Goal: Information Seeking & Learning: Find specific page/section

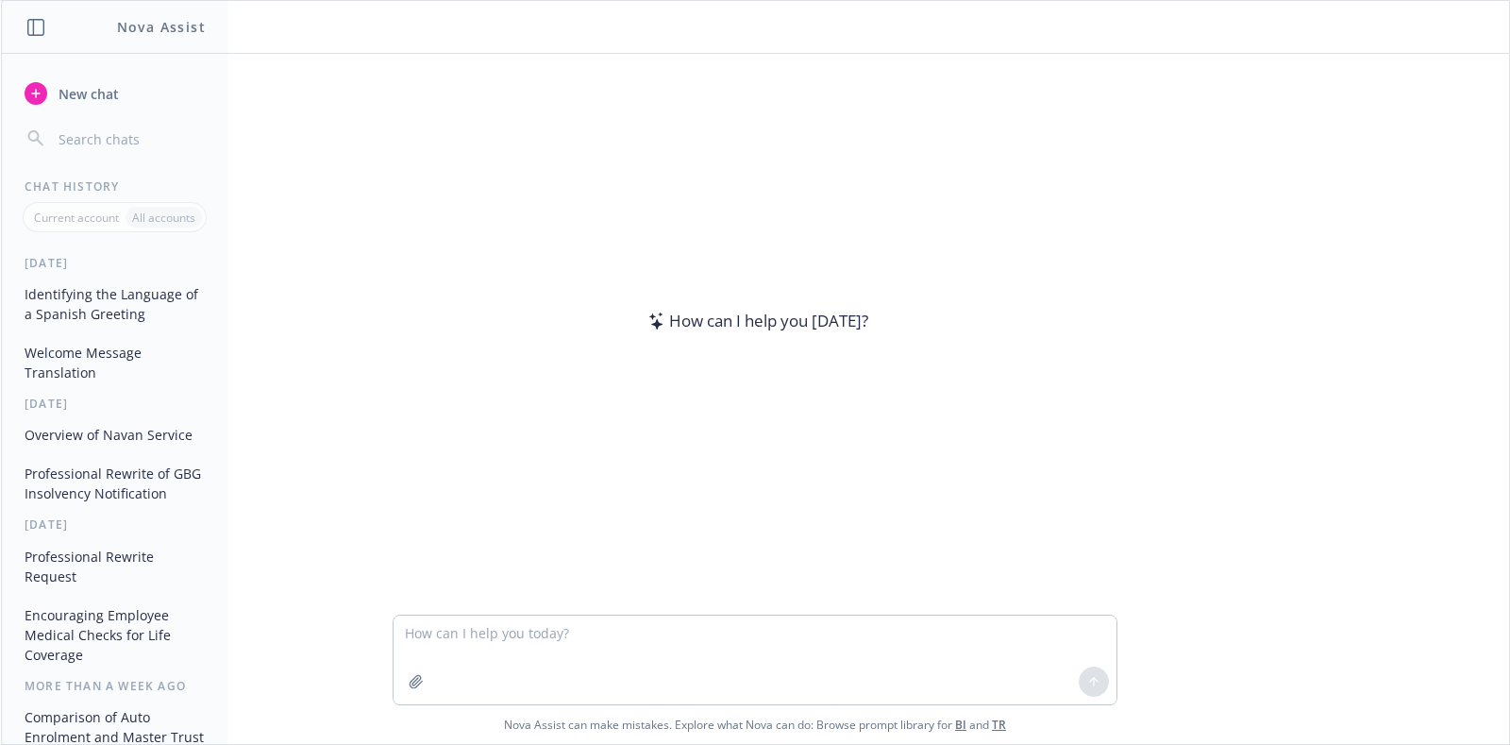
click at [609, 631] on textarea at bounding box center [755, 659] width 723 height 89
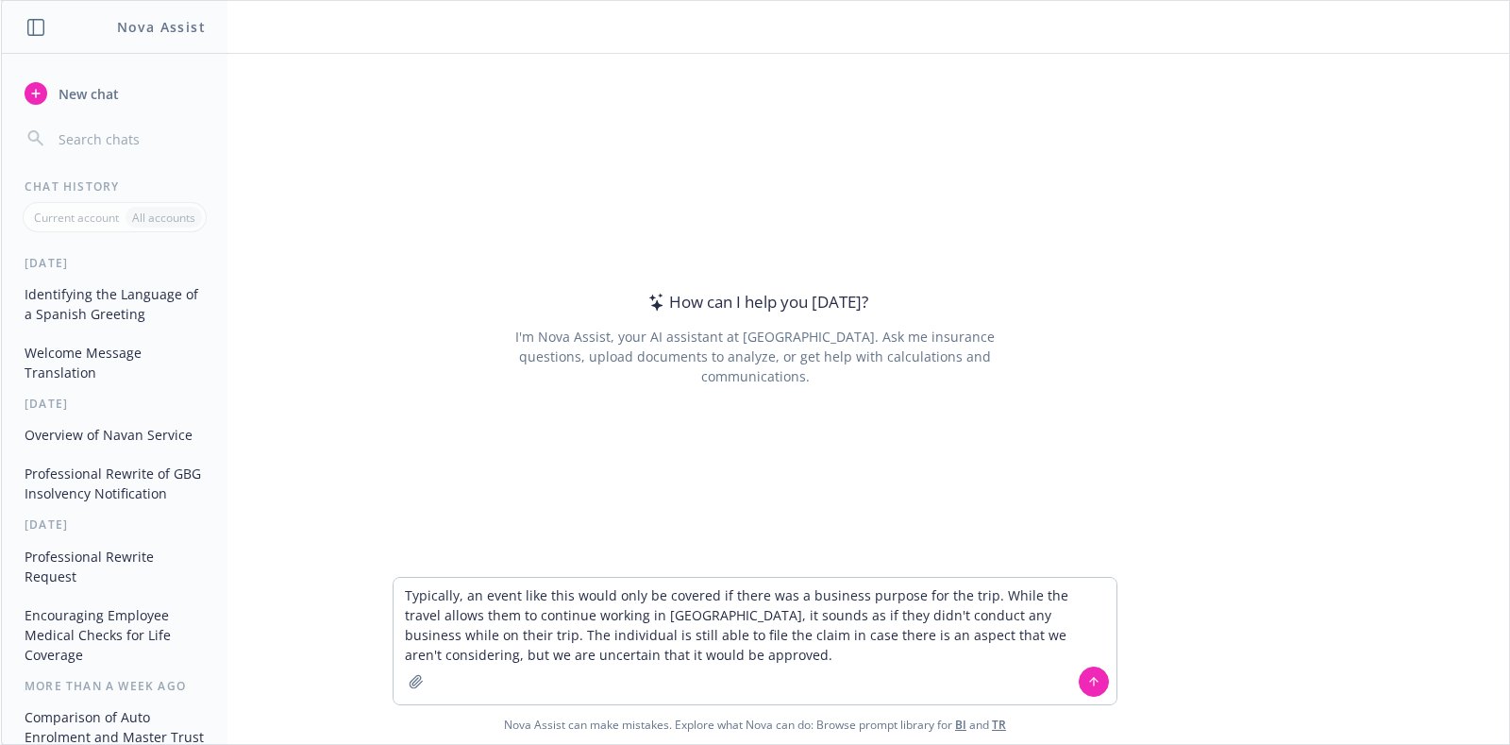
type textarea "Typically, an event like this would only be covered if there was a business pur…"
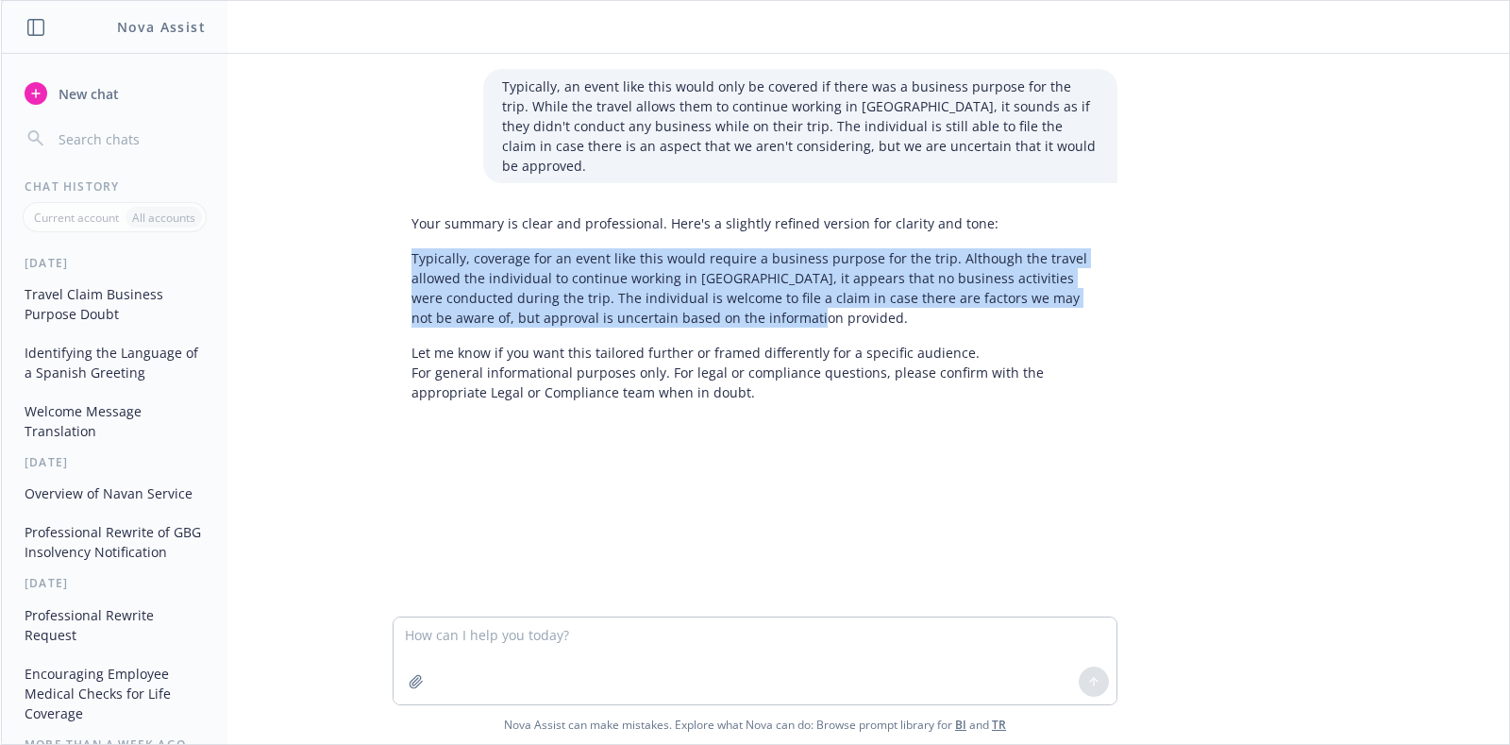
drag, startPoint x: 786, startPoint y: 294, endPoint x: 343, endPoint y: 224, distance: 449.2
click at [343, 224] on div "Typically, an event like this would only be covered if there was a business pur…" at bounding box center [755, 335] width 1508 height 562
click at [682, 279] on p "Typically, coverage for an event like this would require a business purpose for…" at bounding box center [754, 287] width 687 height 79
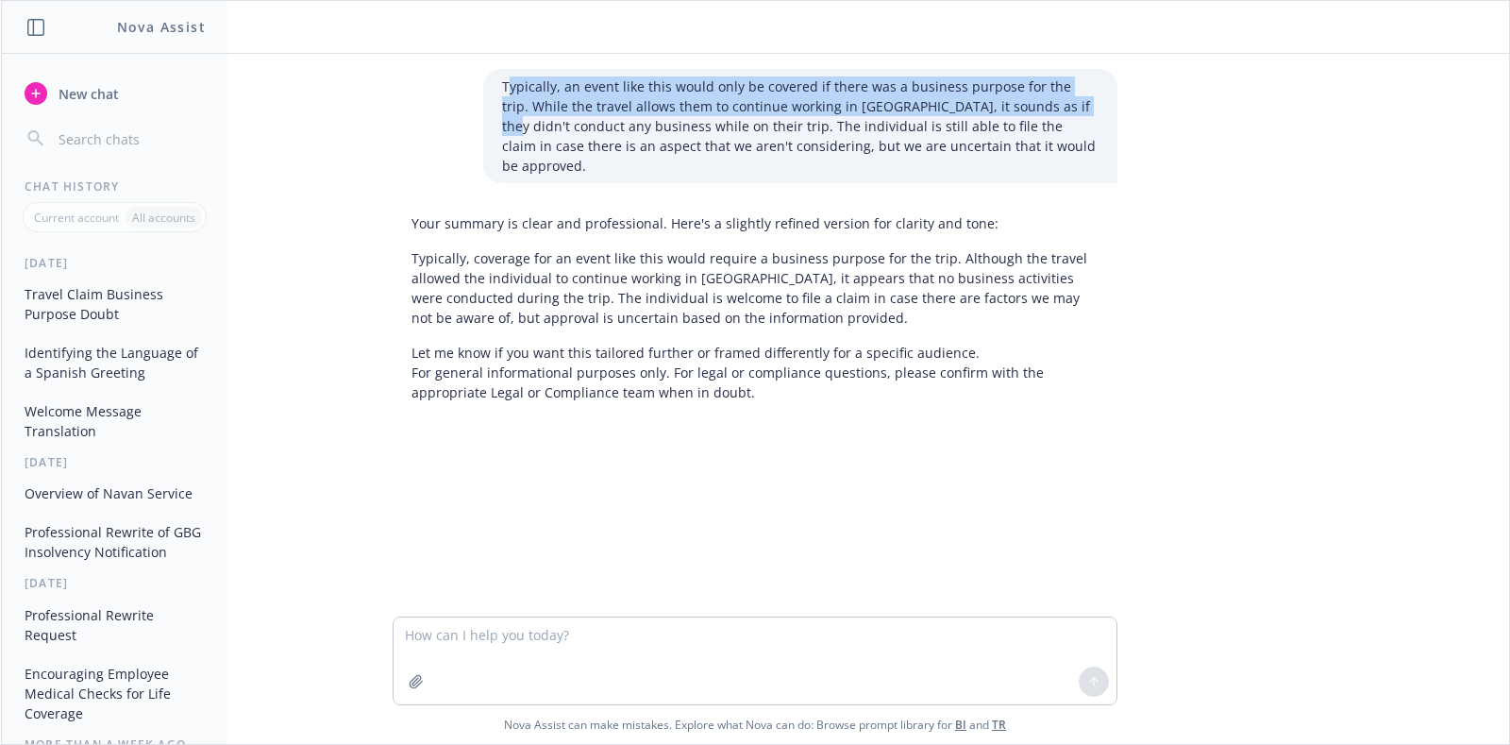
drag, startPoint x: 496, startPoint y: 86, endPoint x: 1036, endPoint y: 115, distance: 540.6
click at [1036, 115] on p "Typically, an event like this would only be covered if there was a business pur…" at bounding box center [800, 125] width 596 height 99
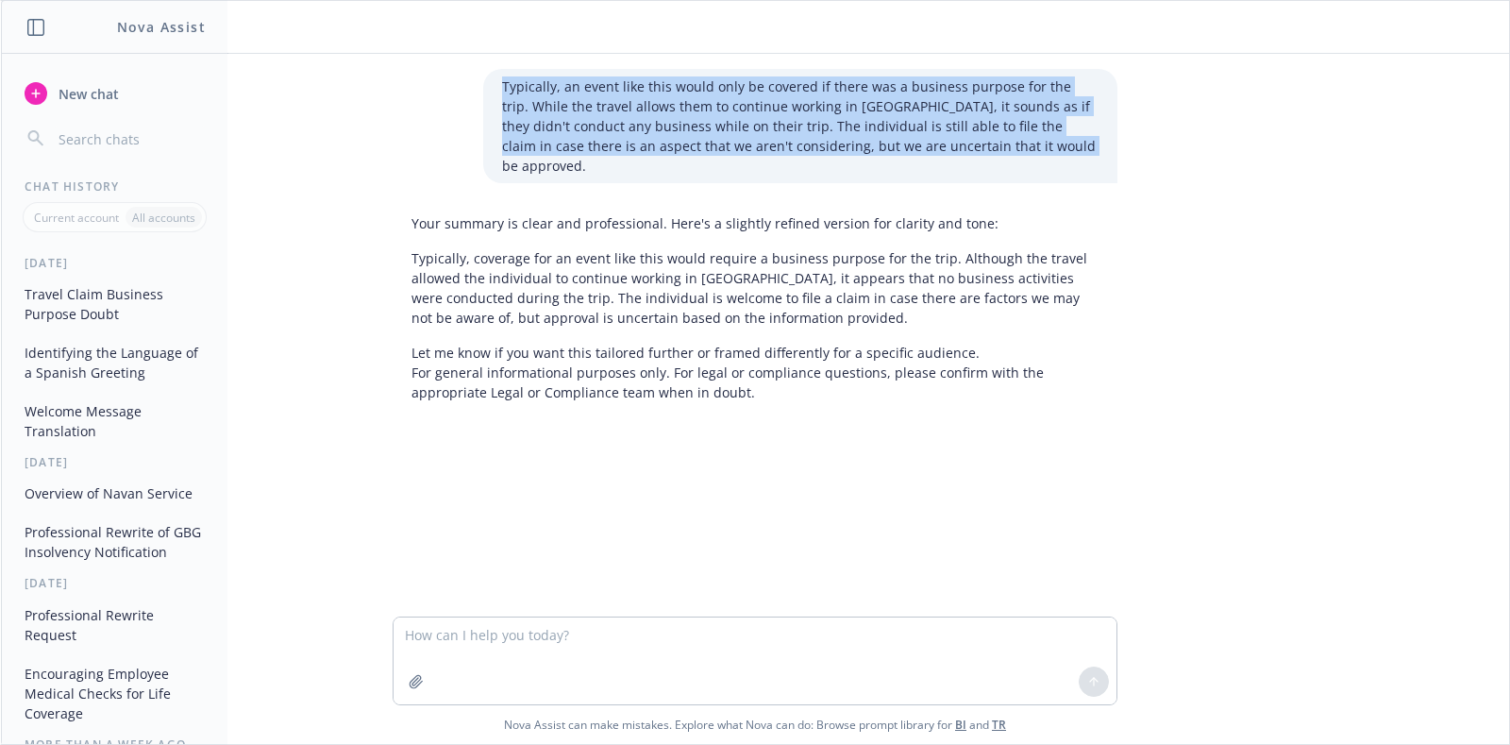
drag, startPoint x: 997, startPoint y: 141, endPoint x: 459, endPoint y: 80, distance: 541.3
click at [459, 80] on div "Typically, an event like this would only be covered if there was a business pur…" at bounding box center [754, 126] width 755 height 114
copy p "Typically, an event like this would only be covered if there was a business pur…"
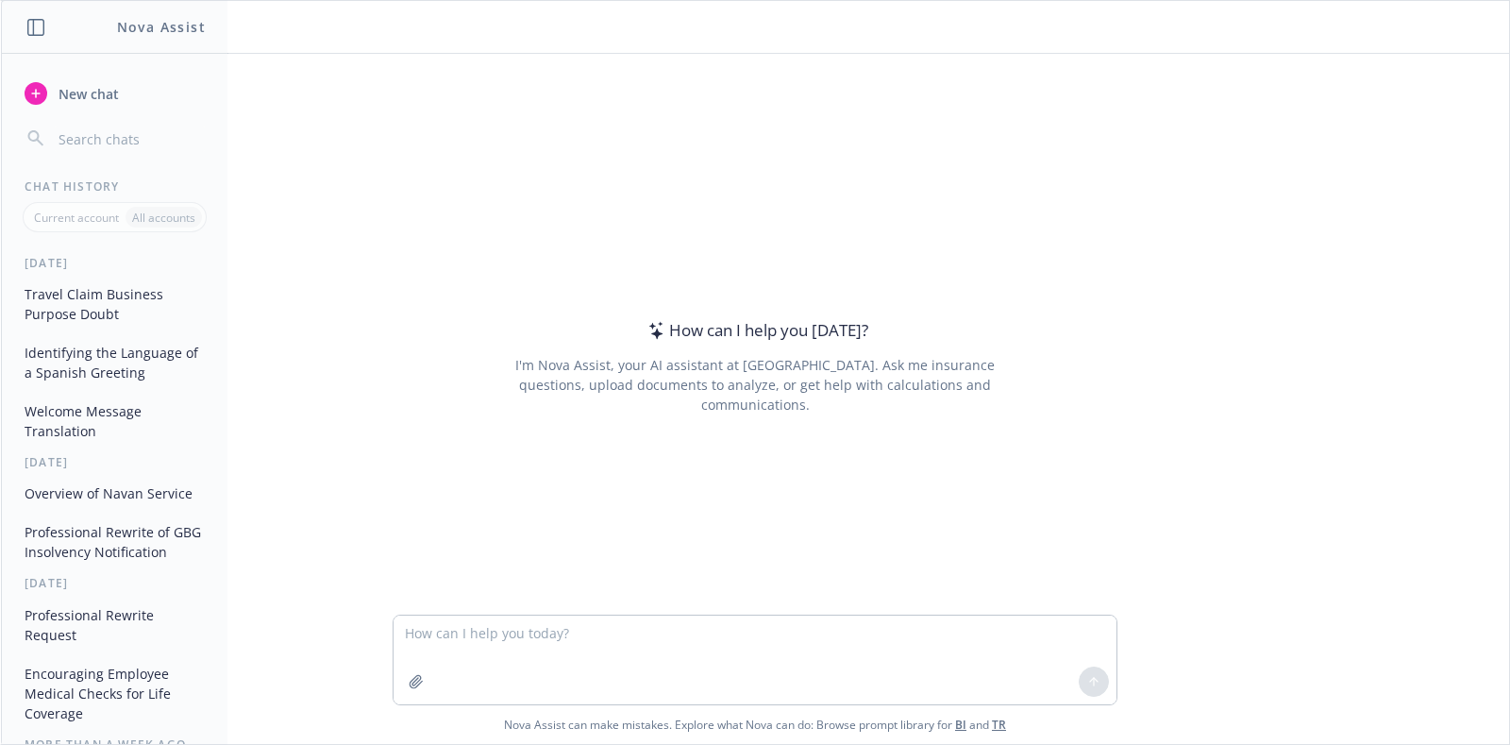
click at [660, 633] on textarea at bounding box center [755, 659] width 723 height 89
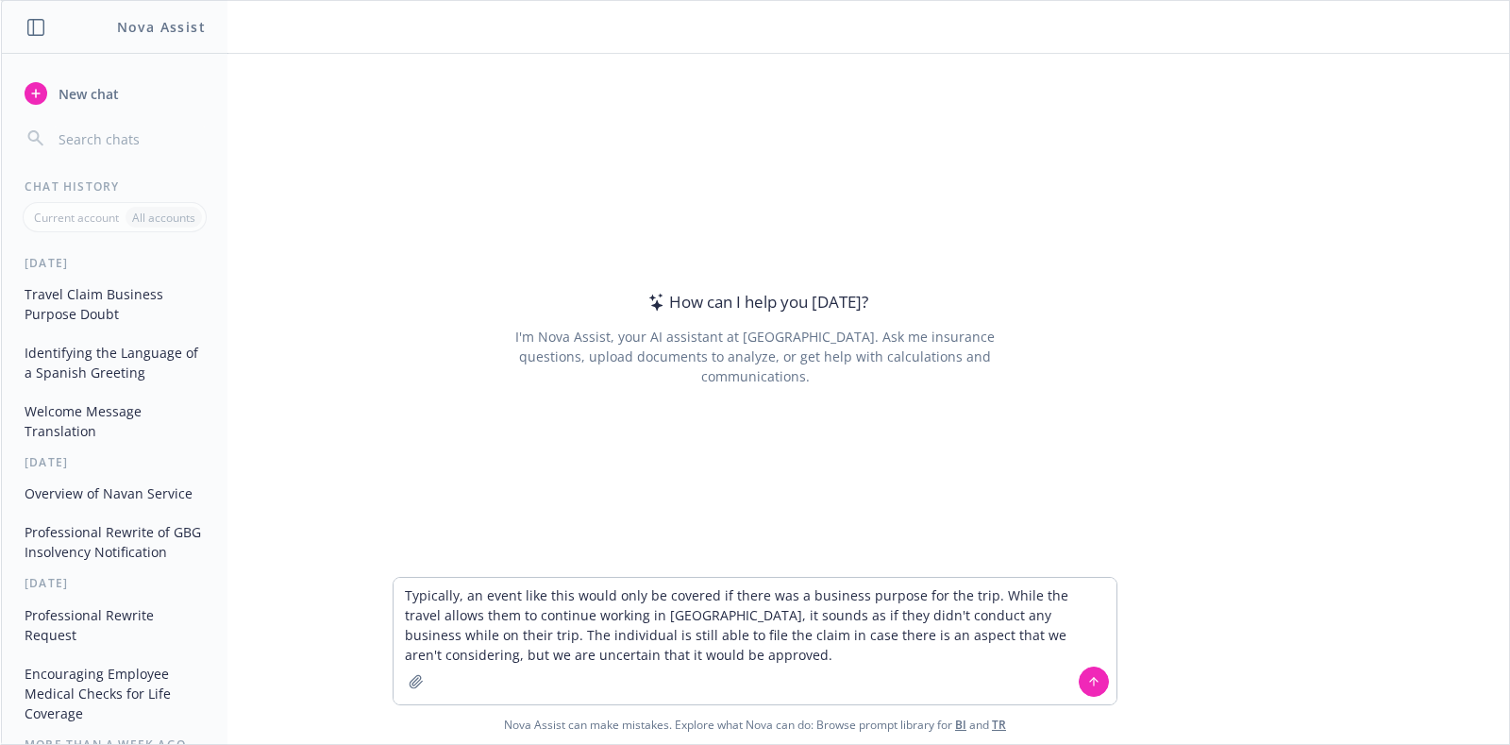
drag, startPoint x: 649, startPoint y: 608, endPoint x: 782, endPoint y: 624, distance: 134.0
click at [652, 609] on textarea "Typically, an event like this would only be covered if there was a business pur…" at bounding box center [755, 641] width 723 height 126
drag, startPoint x: 676, startPoint y: 614, endPoint x: 782, endPoint y: 612, distance: 106.7
click at [786, 612] on textarea "Typically, an event like this would only be covered if there was a business pur…" at bounding box center [755, 641] width 723 height 126
drag, startPoint x: 670, startPoint y: 617, endPoint x: 829, endPoint y: 612, distance: 158.6
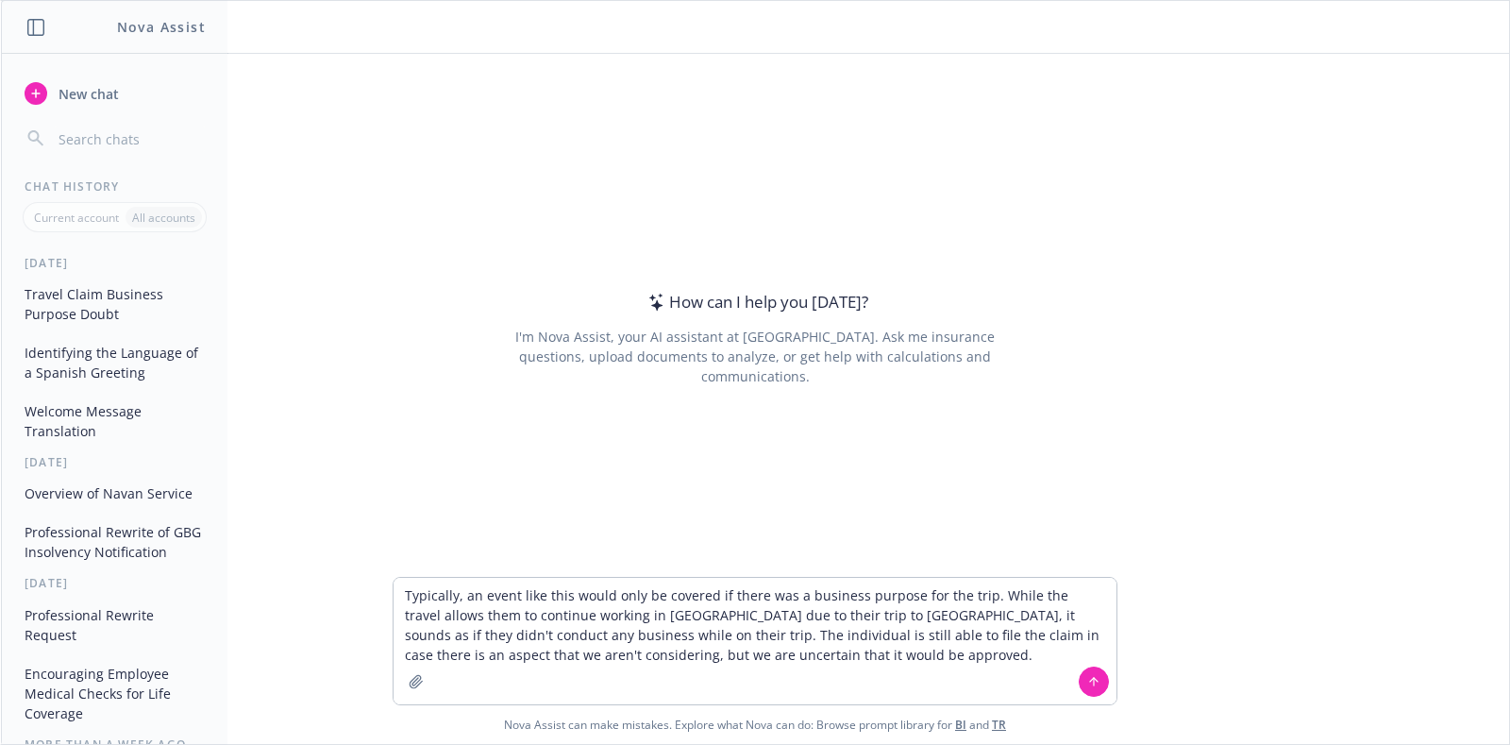
click at [829, 612] on textarea "Typically, an event like this would only be covered if there was a business pur…" at bounding box center [755, 641] width 723 height 126
click at [1073, 612] on textarea "Typically, an event like this would only be covered if there was a business pur…" at bounding box center [755, 641] width 723 height 126
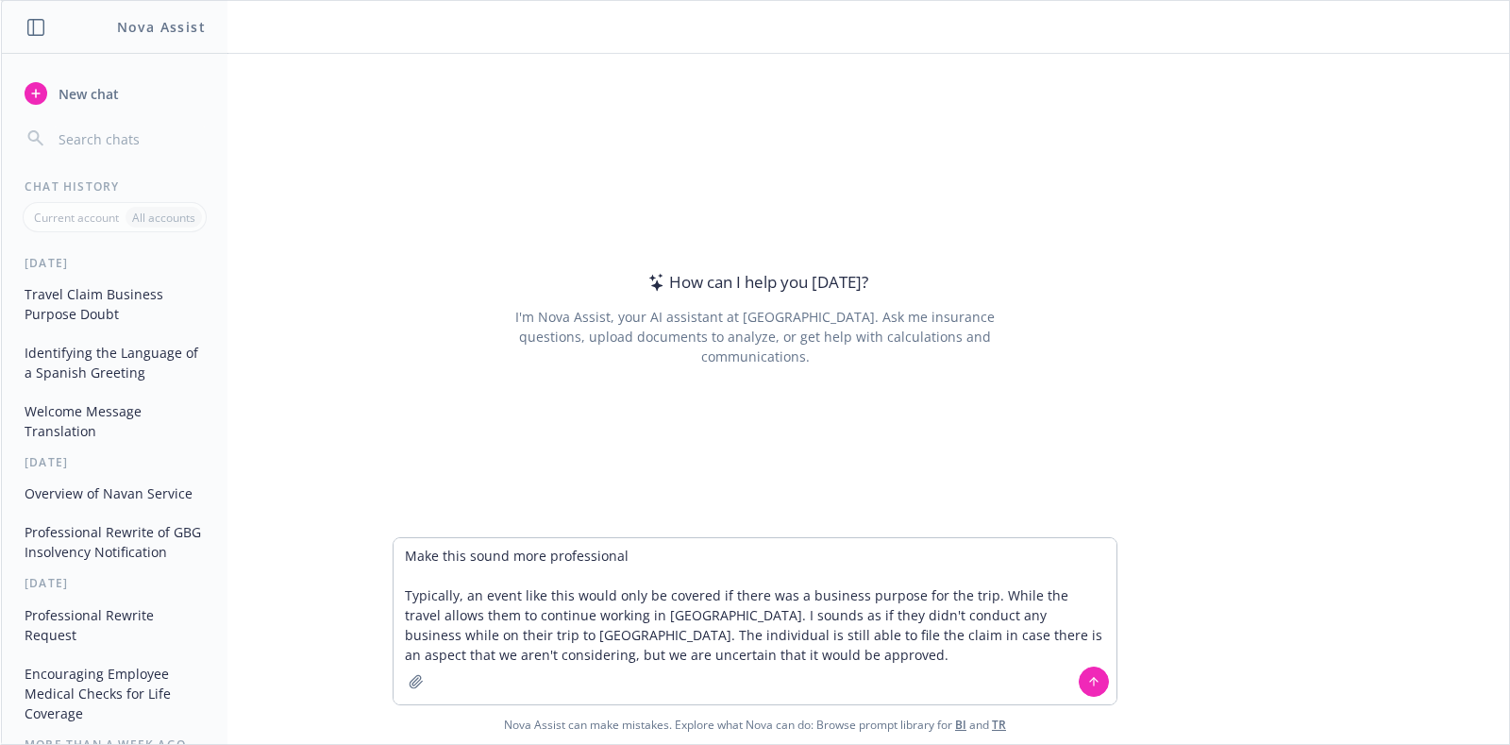
type textarea "Make this sound more professional: Typically, an event like this would only be …"
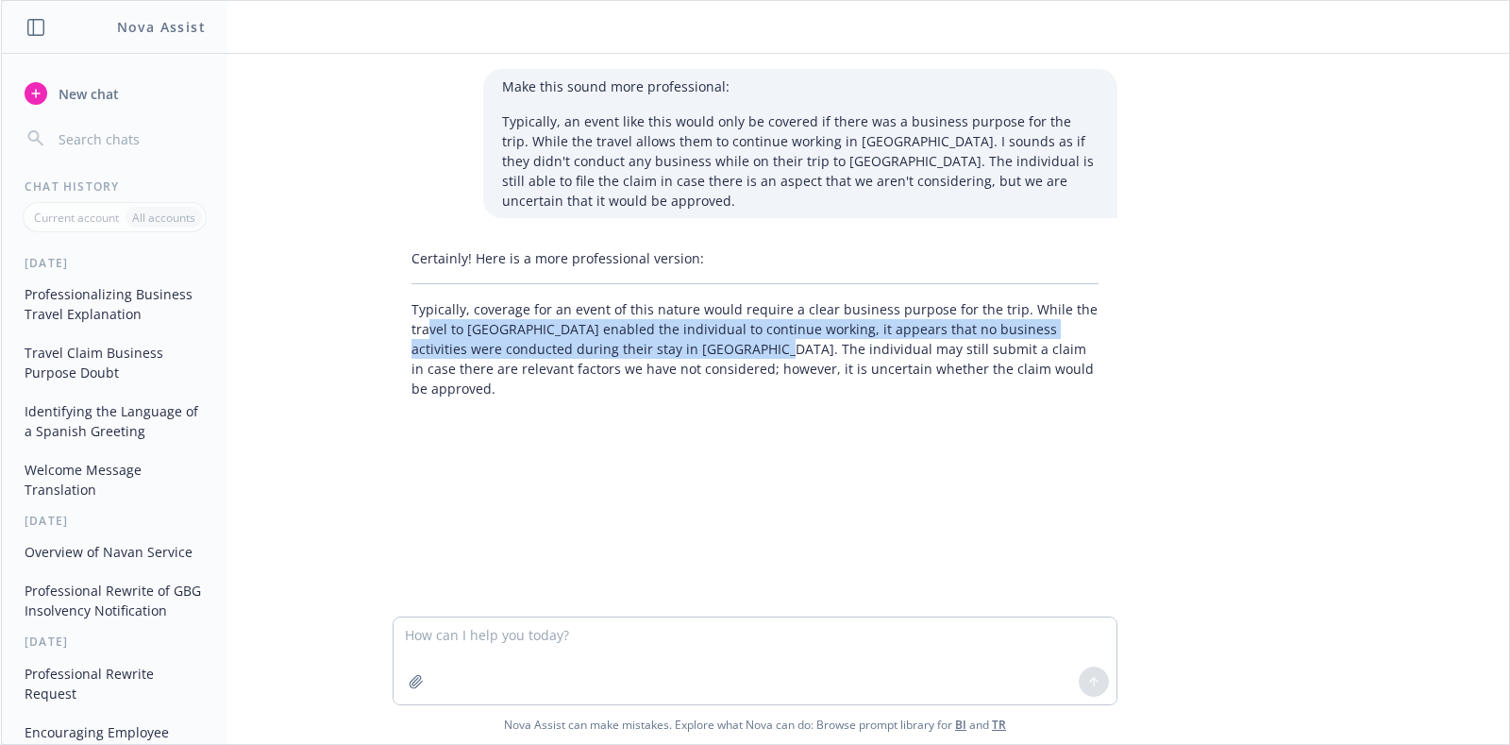
drag, startPoint x: 444, startPoint y: 308, endPoint x: 718, endPoint y: 318, distance: 274.8
click at [718, 318] on p "Typically, coverage for an event of this nature would require a clear business …" at bounding box center [754, 348] width 687 height 99
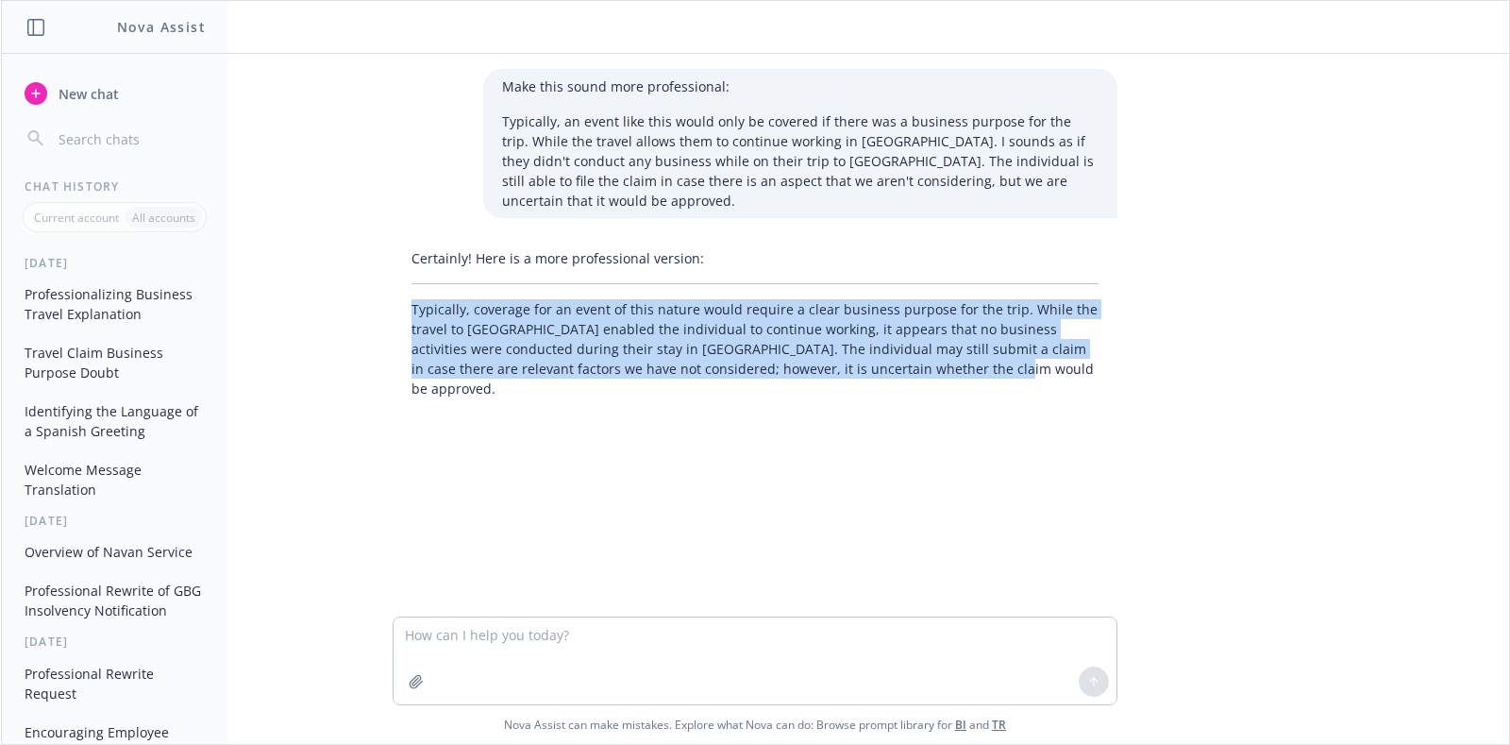
drag, startPoint x: 945, startPoint y: 348, endPoint x: 382, endPoint y: 275, distance: 567.3
click at [382, 275] on div "Certainly! Here is a more professional version: Typically, coverage for an even…" at bounding box center [754, 323] width 755 height 165
copy p "Typically, coverage for an event of this nature would require a clear business …"
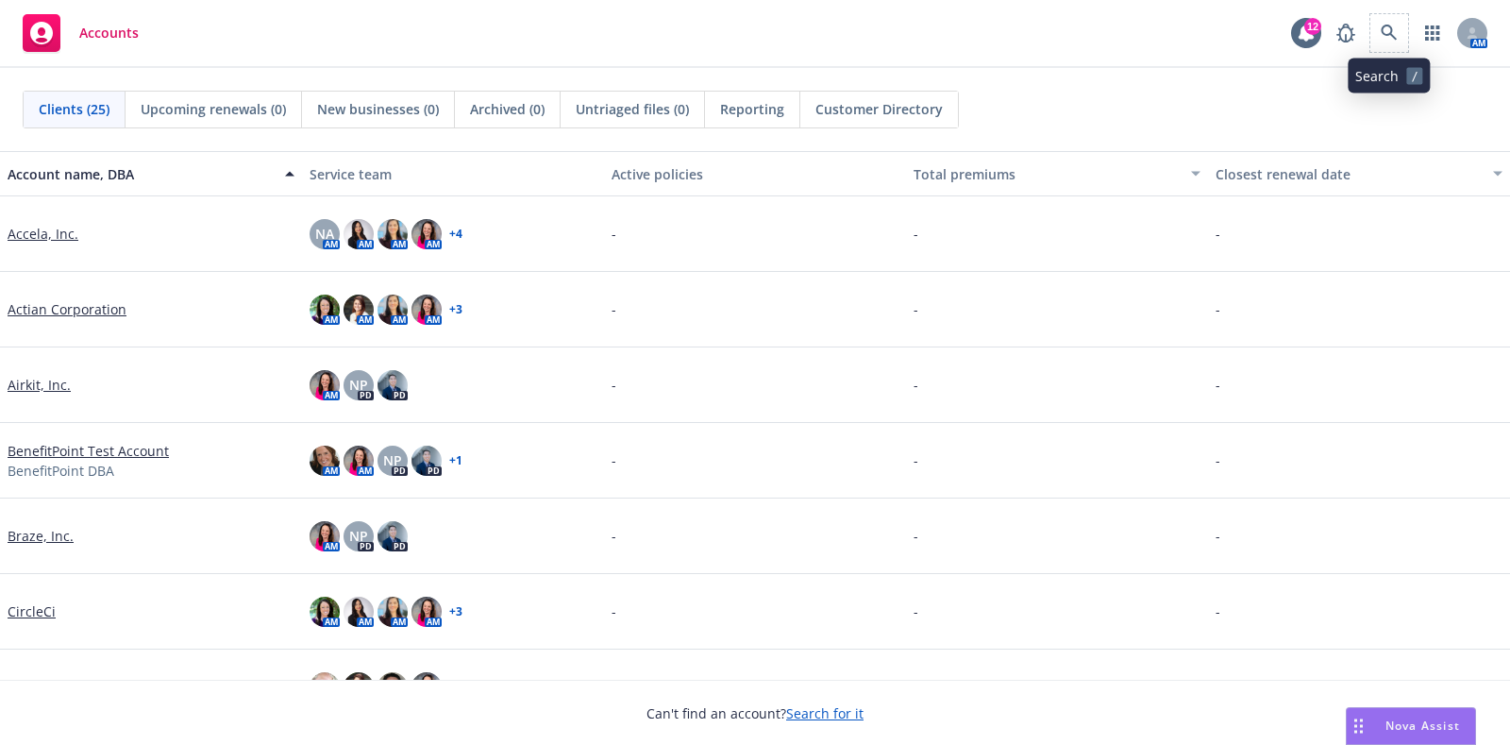
drag, startPoint x: 1407, startPoint y: 25, endPoint x: 1393, endPoint y: 30, distance: 14.9
click at [1406, 25] on span at bounding box center [1389, 33] width 38 height 38
click at [1392, 30] on icon at bounding box center [1389, 33] width 17 height 17
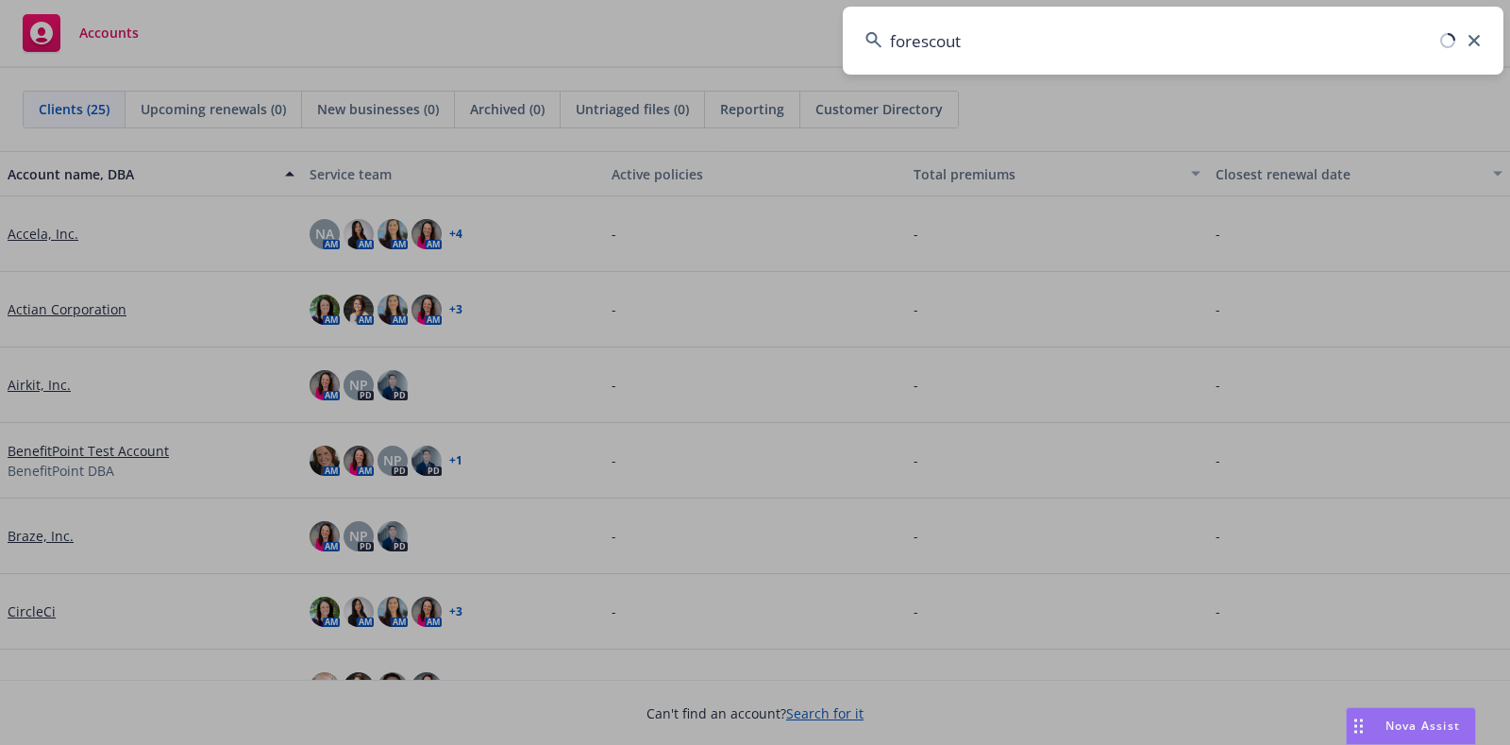
type input "forescout"
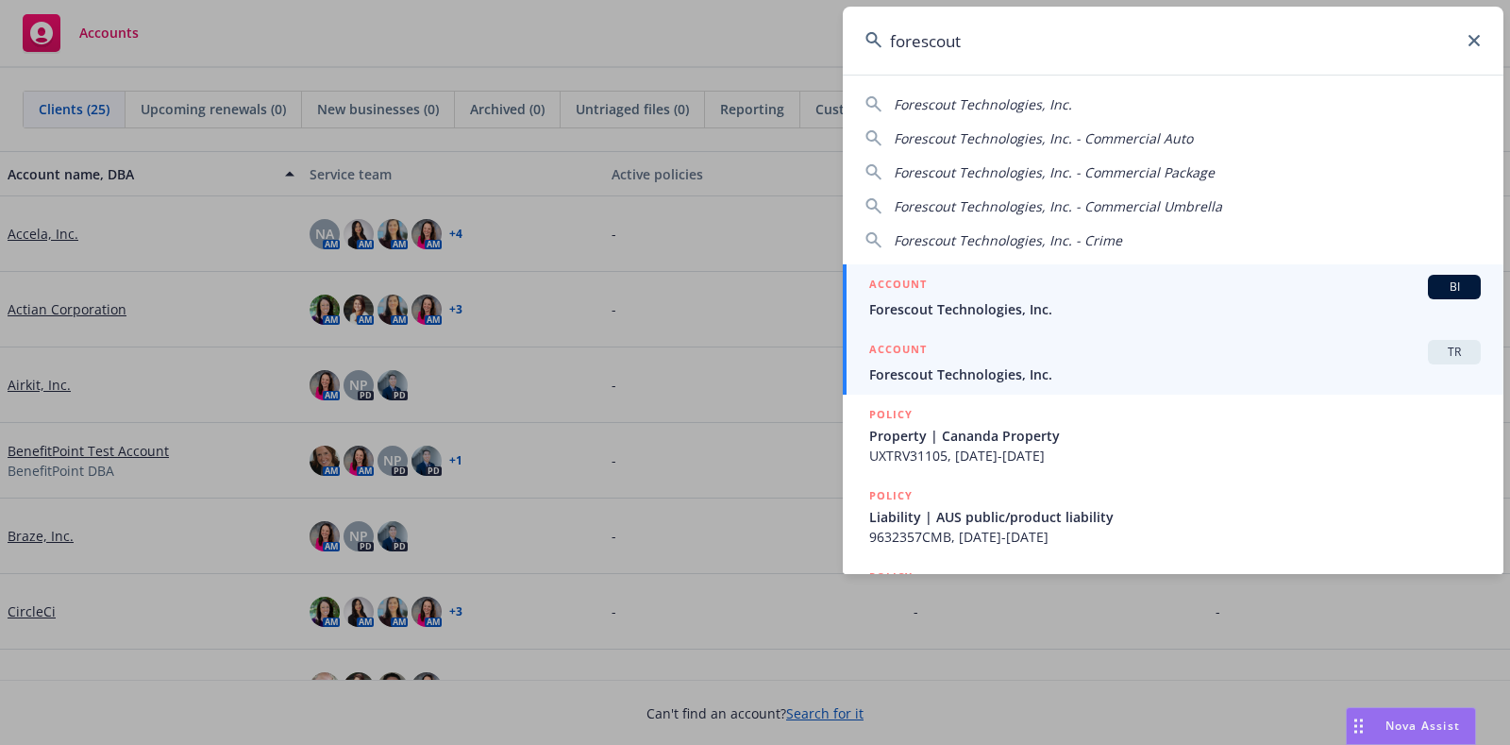
click at [1015, 362] on div "ACCOUNT TR" at bounding box center [1175, 352] width 612 height 25
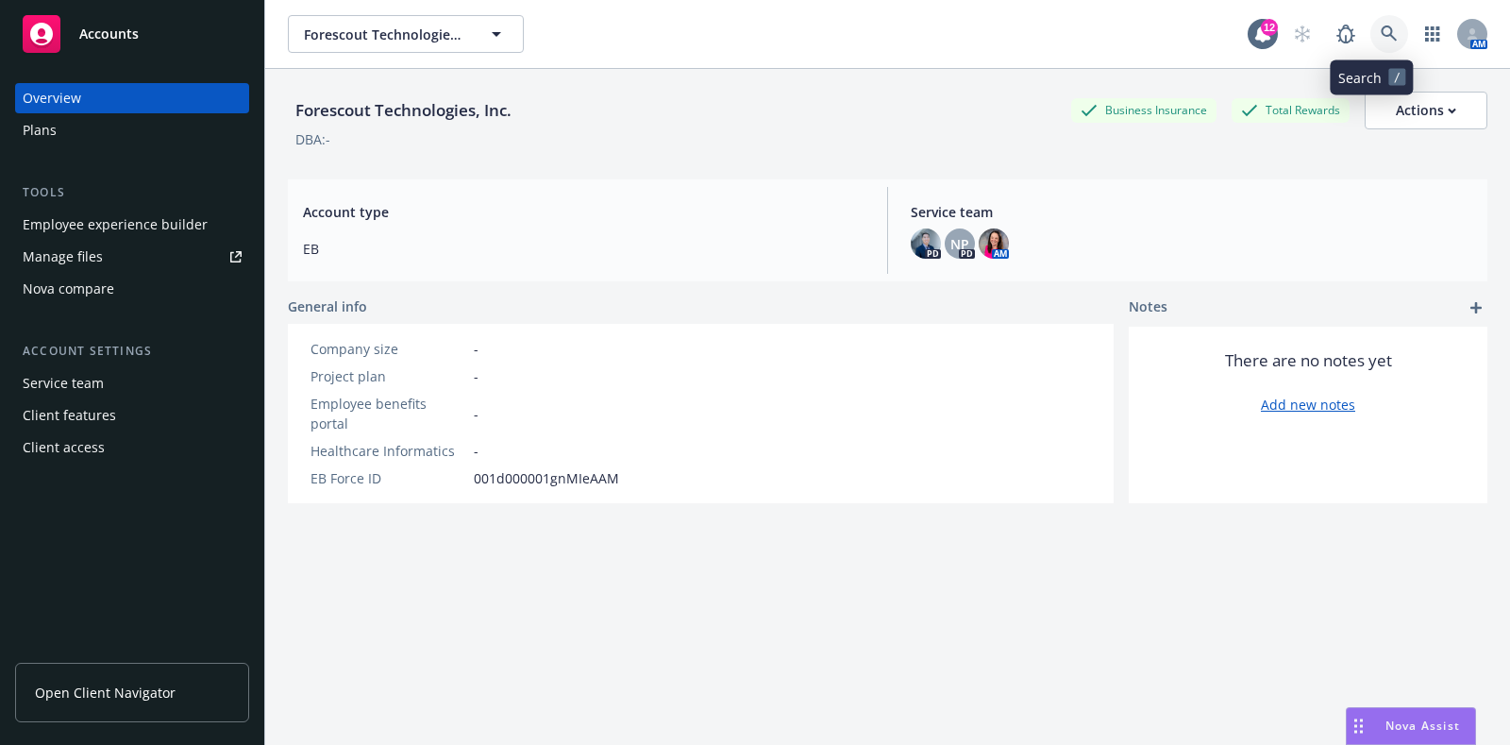
click at [1381, 34] on icon at bounding box center [1389, 33] width 17 height 17
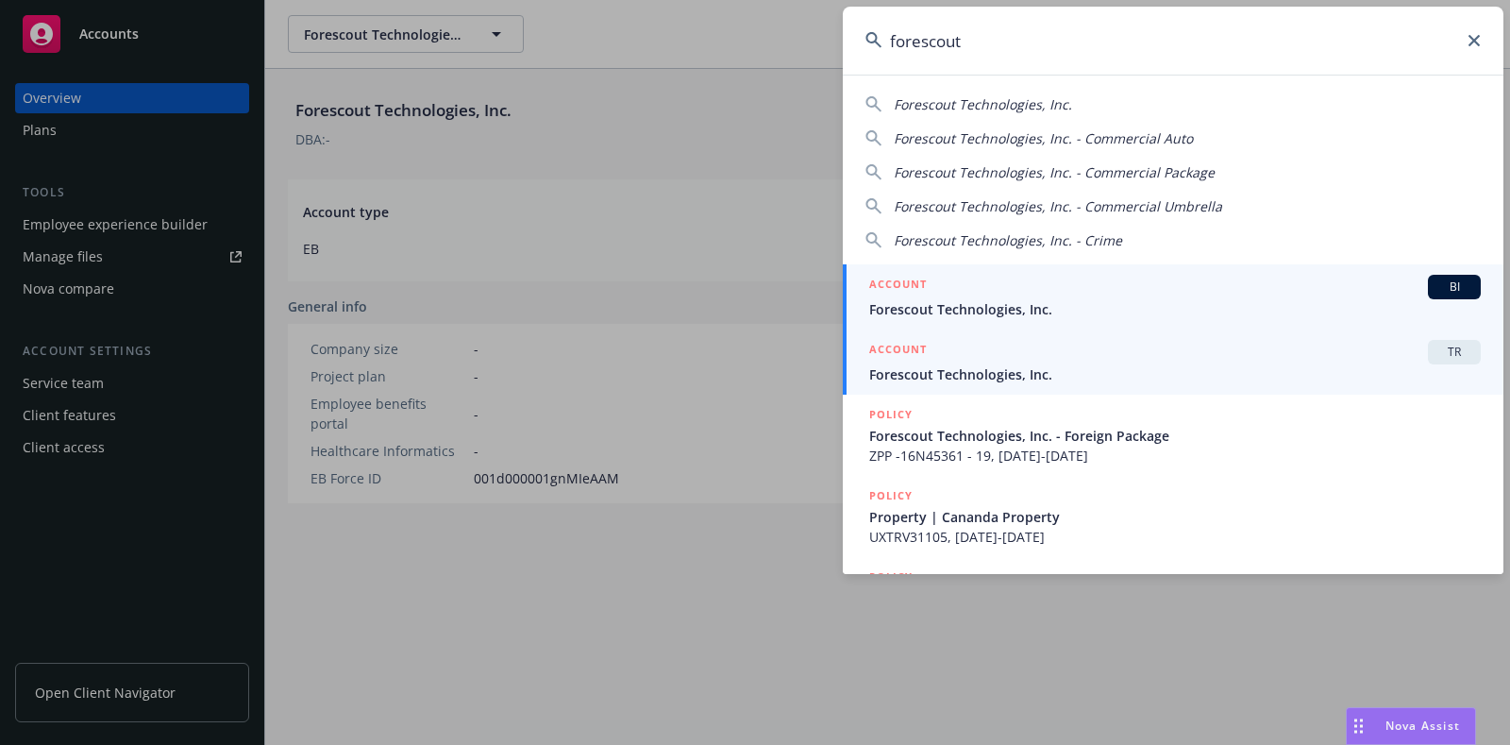
type input "forescout"
click at [1218, 374] on span "Forescout Technologies, Inc." at bounding box center [1175, 374] width 612 height 20
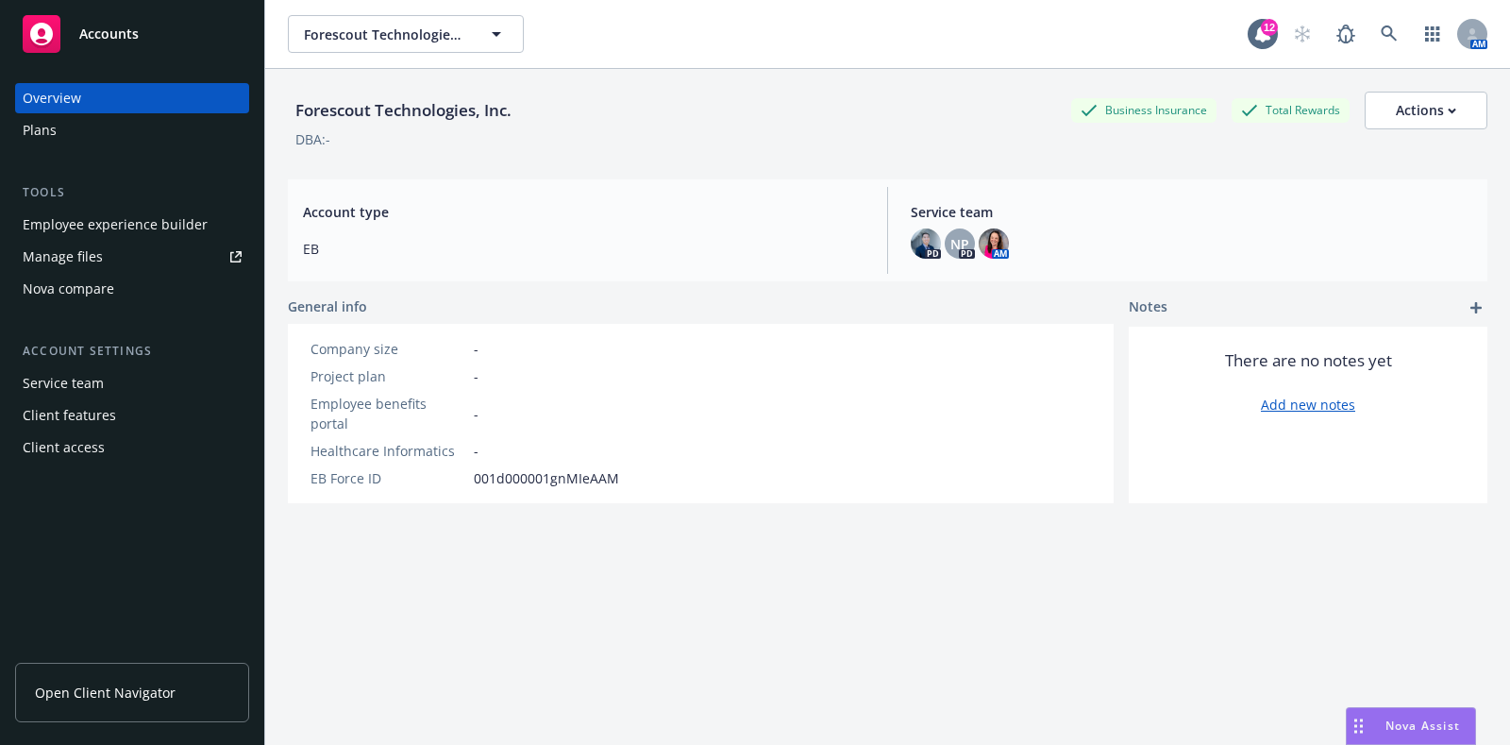
click at [52, 142] on div "Plans" at bounding box center [40, 130] width 34 height 30
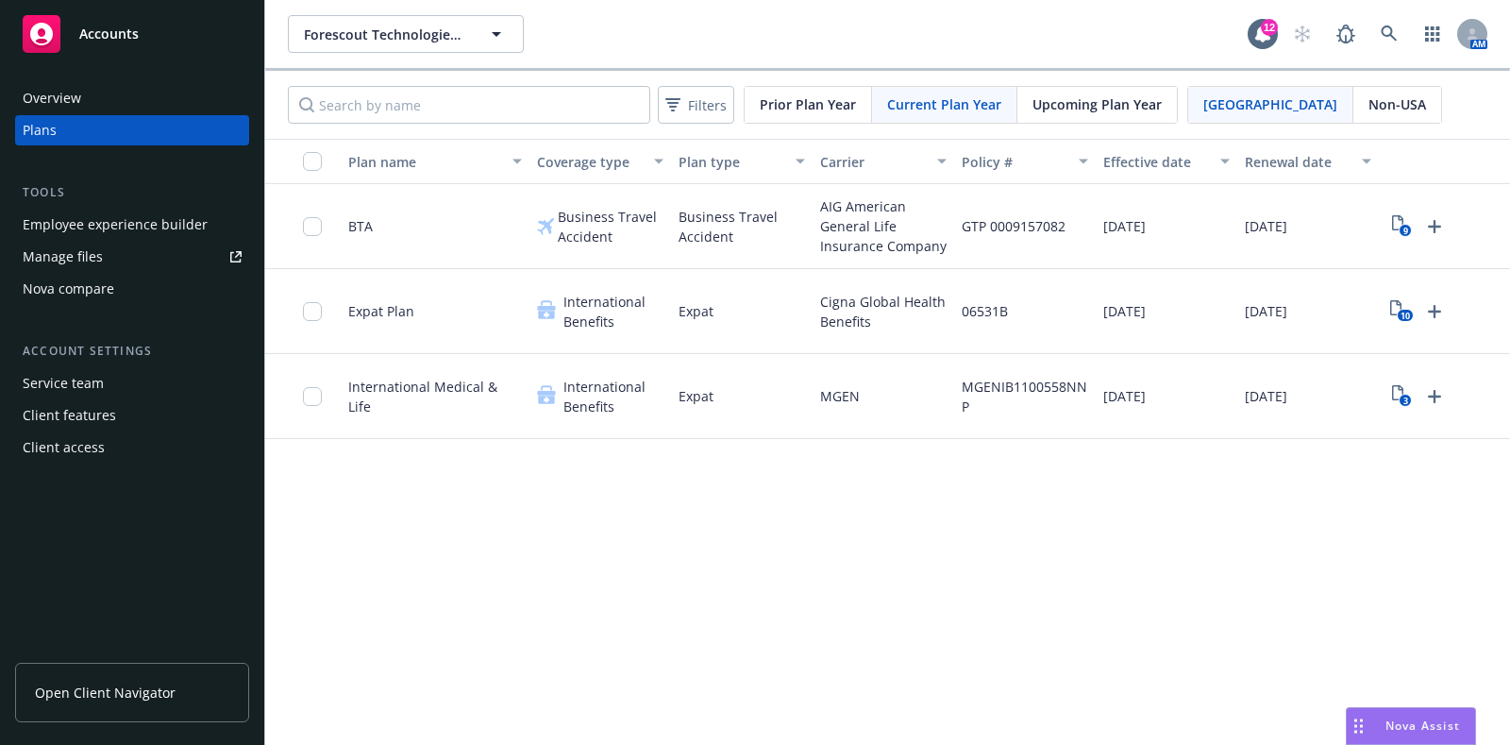
click at [1368, 95] on span "Non-USA" at bounding box center [1397, 104] width 58 height 20
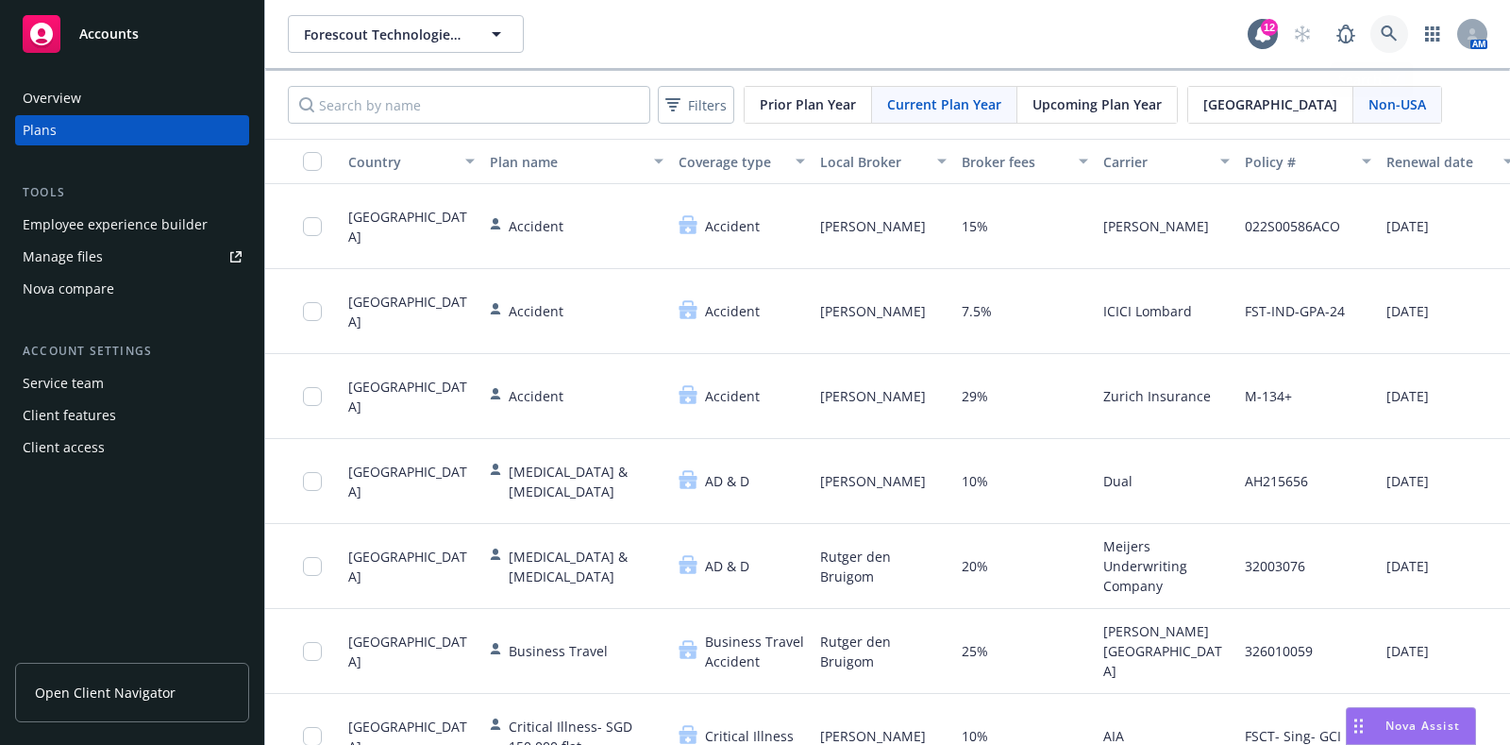
click at [1370, 25] on link at bounding box center [1389, 34] width 38 height 38
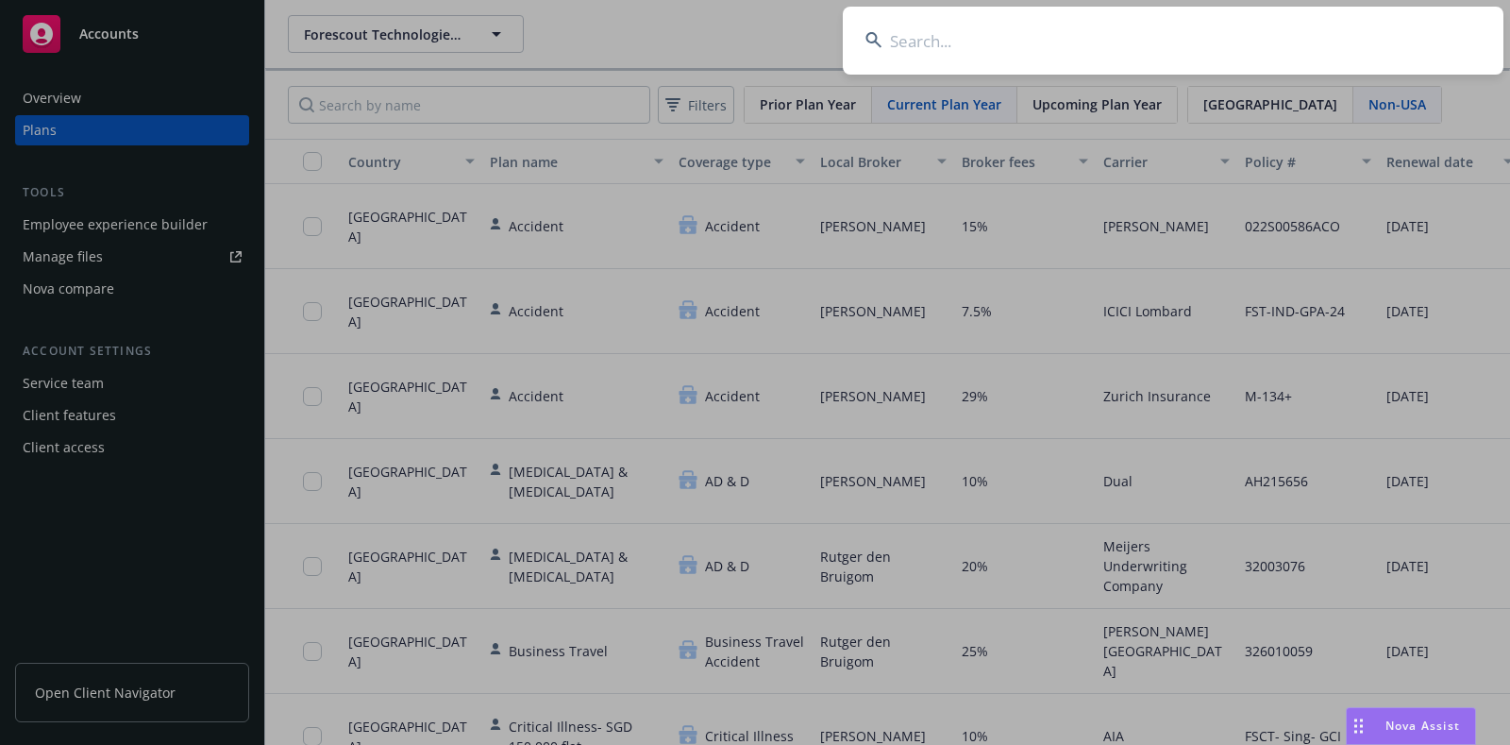
type input "i"
type input "singapore"
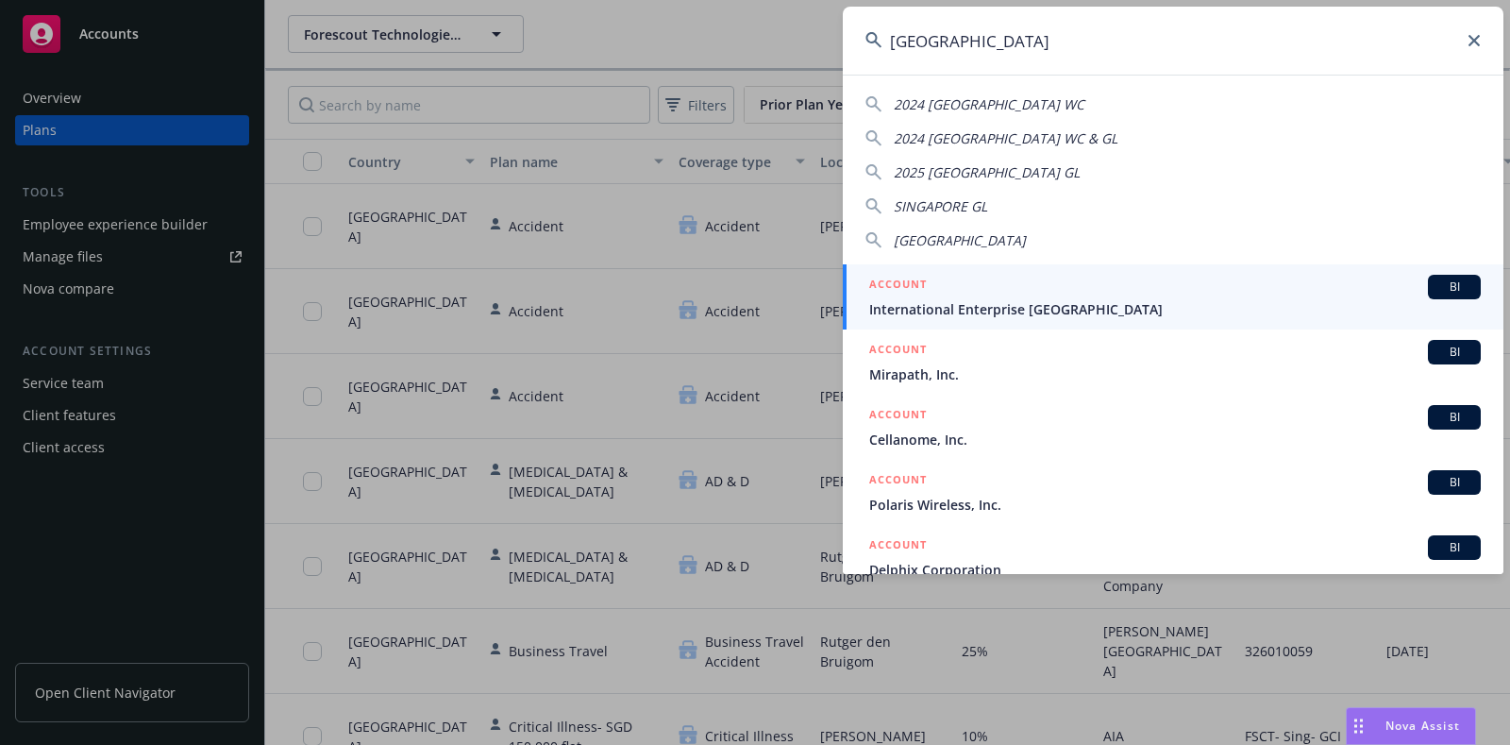
click at [1472, 43] on icon at bounding box center [1473, 40] width 11 height 11
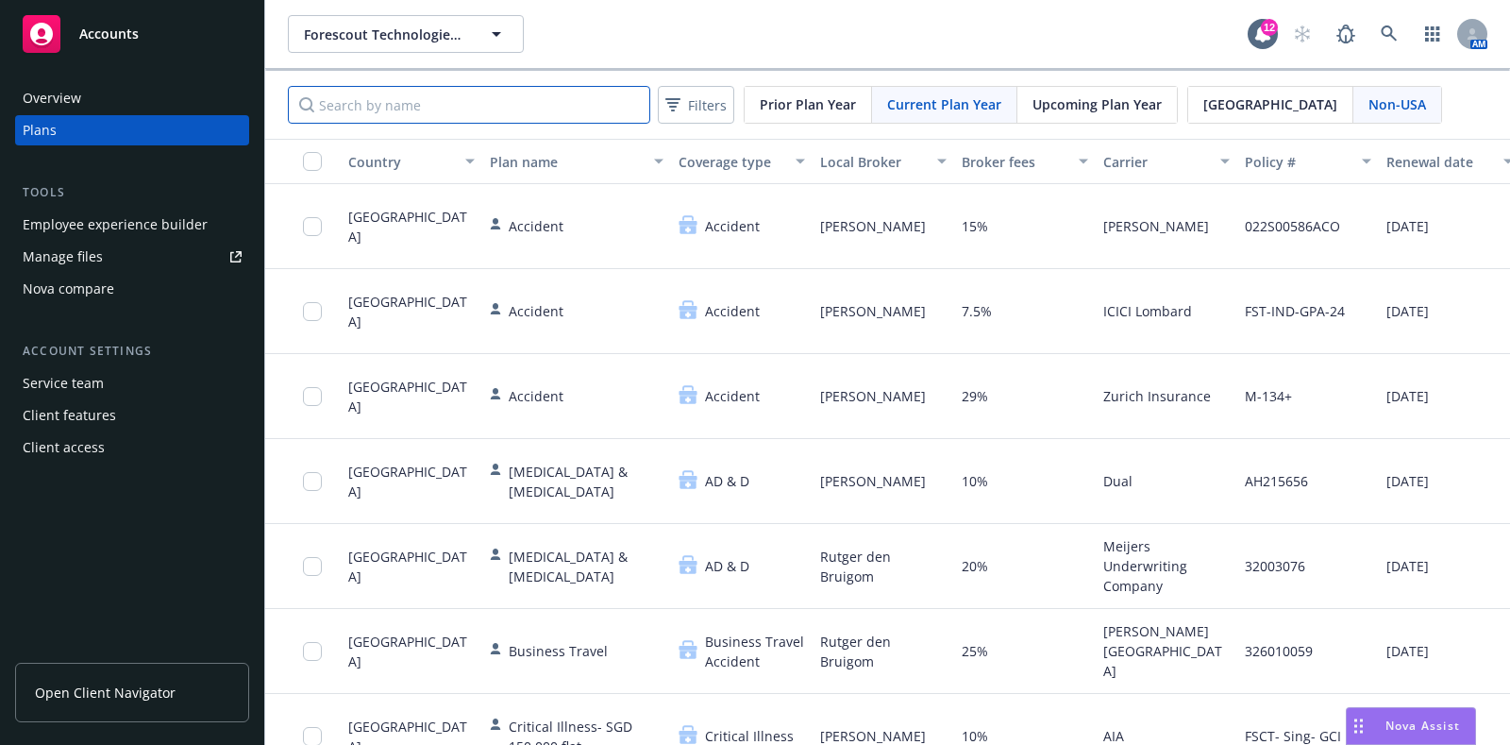
click at [528, 108] on input "Search by name" at bounding box center [469, 105] width 362 height 38
type input "singapore"
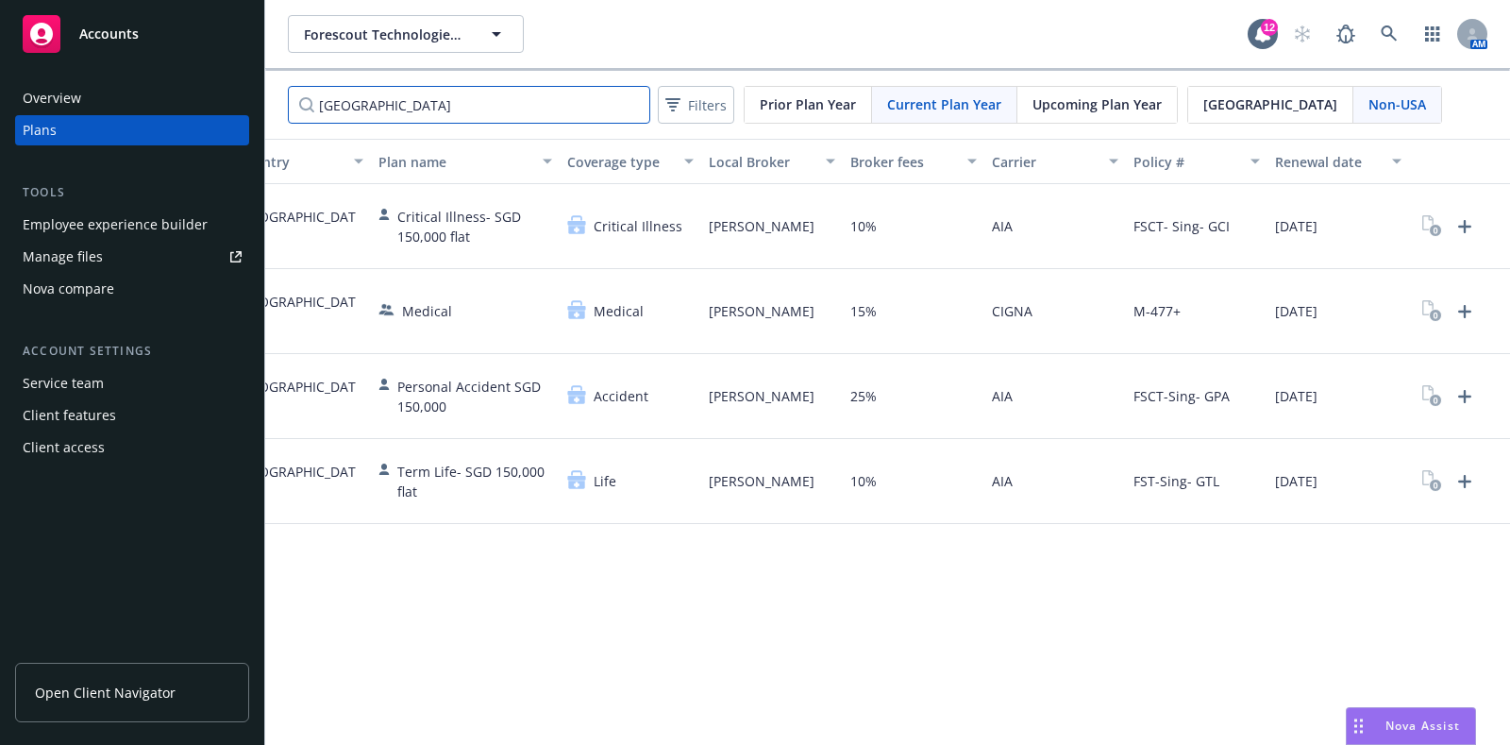
scroll to position [0, 151]
